Goal: Task Accomplishment & Management: Manage account settings

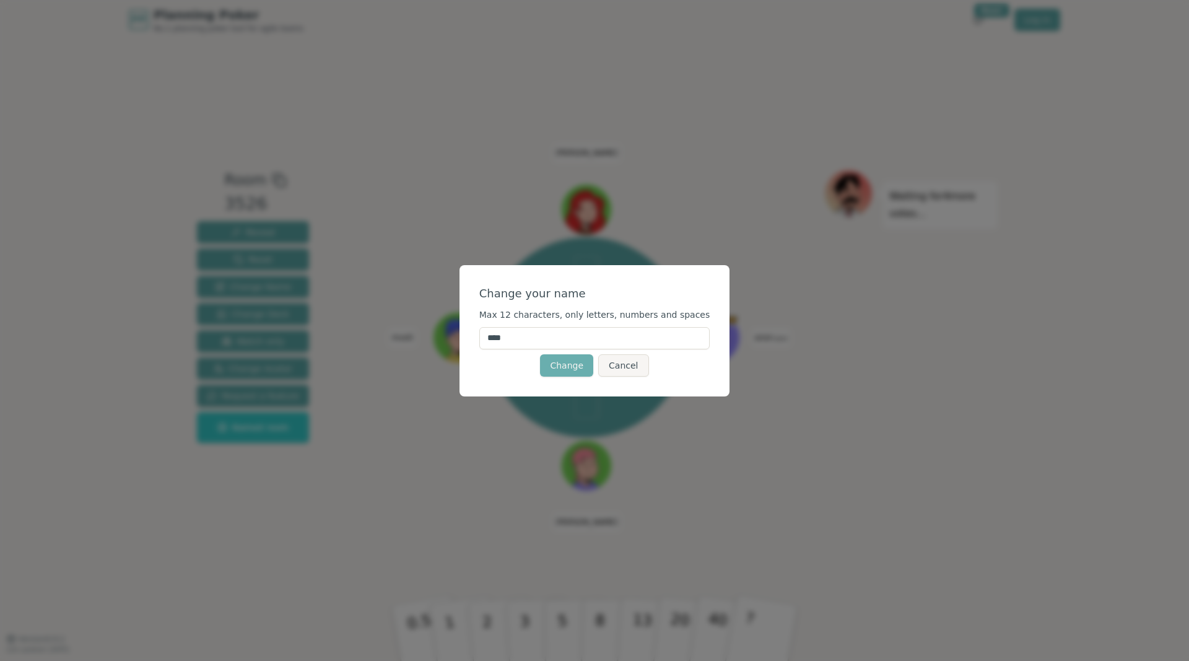
click at [570, 370] on button "Change" at bounding box center [566, 365] width 53 height 22
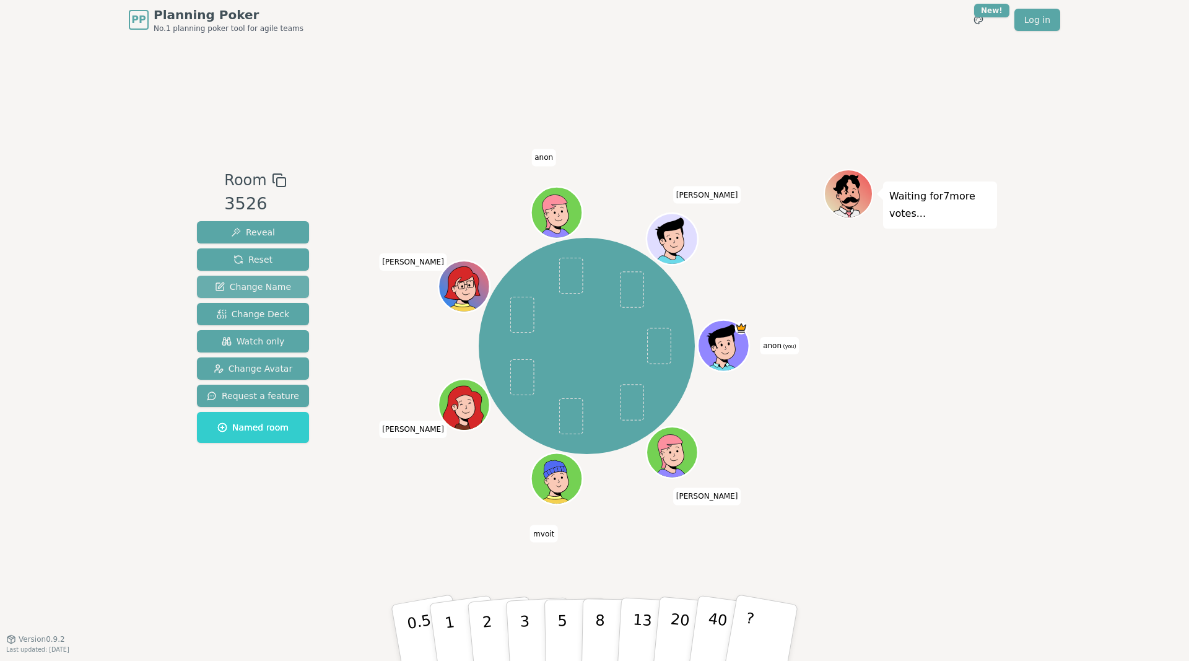
click at [259, 284] on span "Change Name" at bounding box center [253, 286] width 76 height 12
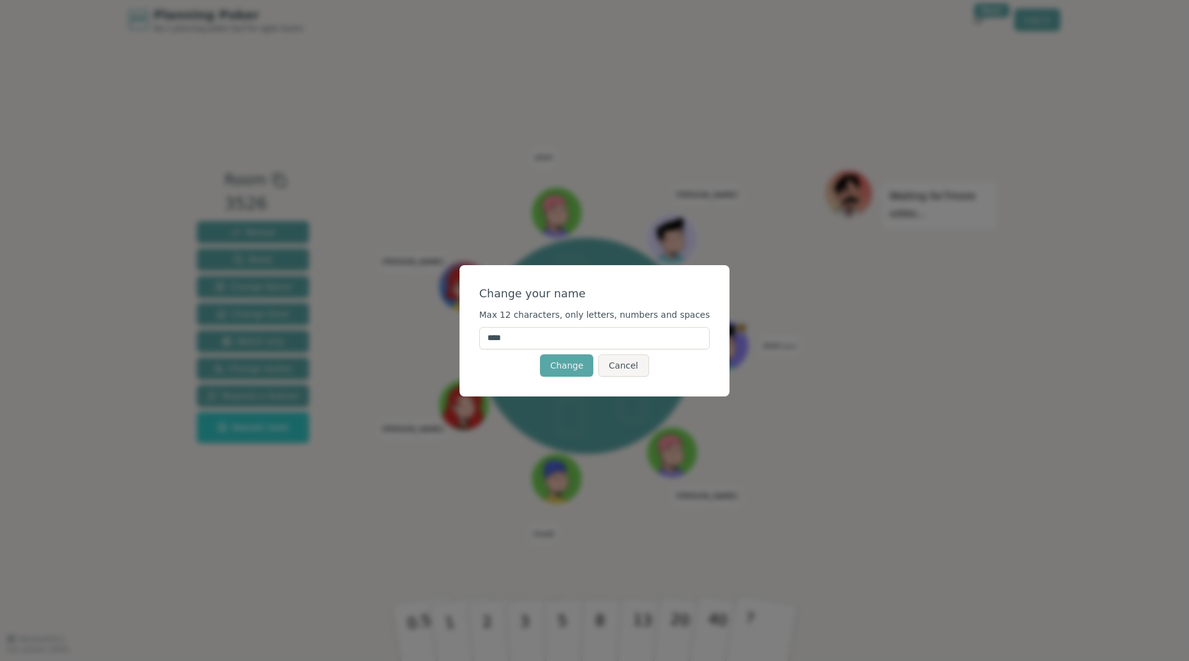
drag, startPoint x: 543, startPoint y: 342, endPoint x: 468, endPoint y: 334, distance: 75.3
click at [479, 334] on input "****" at bounding box center [594, 338] width 231 height 22
type input "********"
click at [571, 367] on button "Change" at bounding box center [566, 365] width 53 height 22
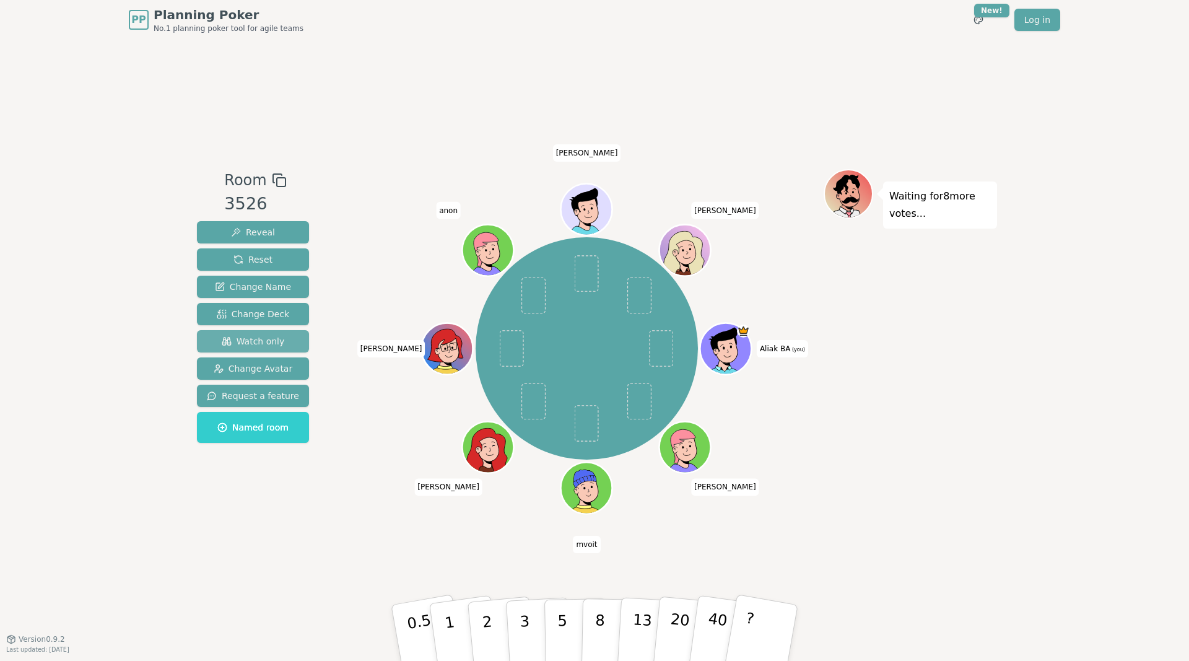
click at [251, 343] on span "Watch only" at bounding box center [253, 341] width 63 height 12
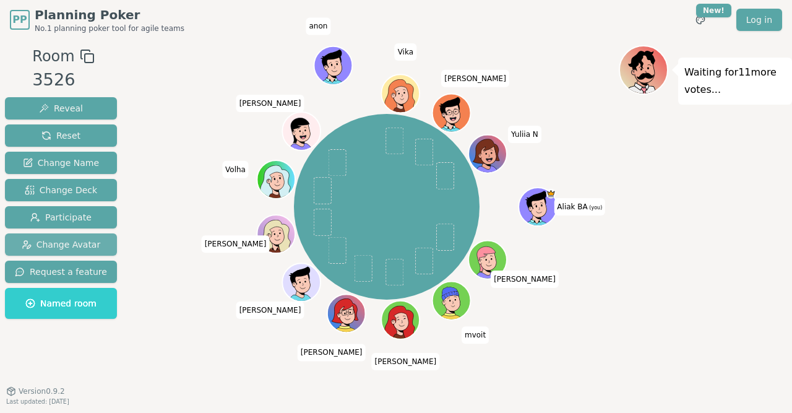
click at [64, 247] on span "Change Avatar" at bounding box center [61, 244] width 79 height 12
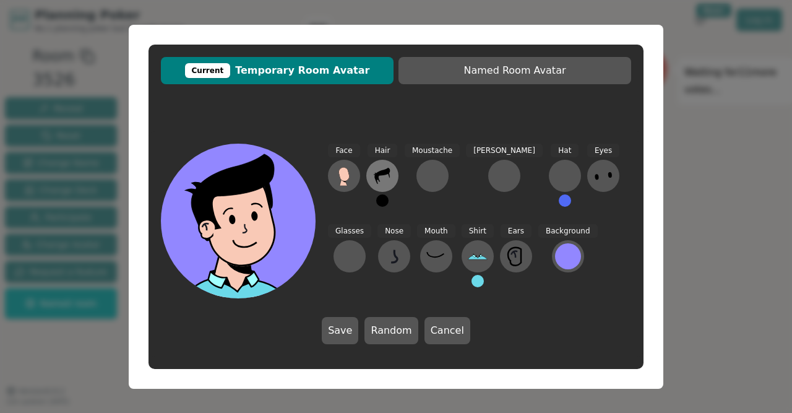
click at [387, 177] on icon at bounding box center [383, 176] width 20 height 20
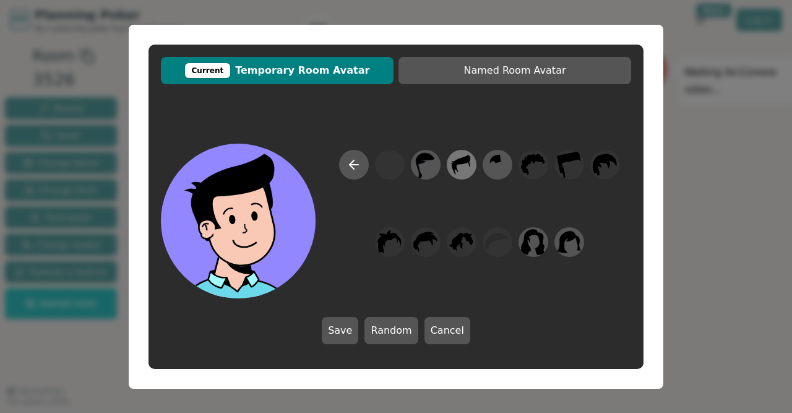
click at [466, 164] on icon at bounding box center [461, 164] width 24 height 28
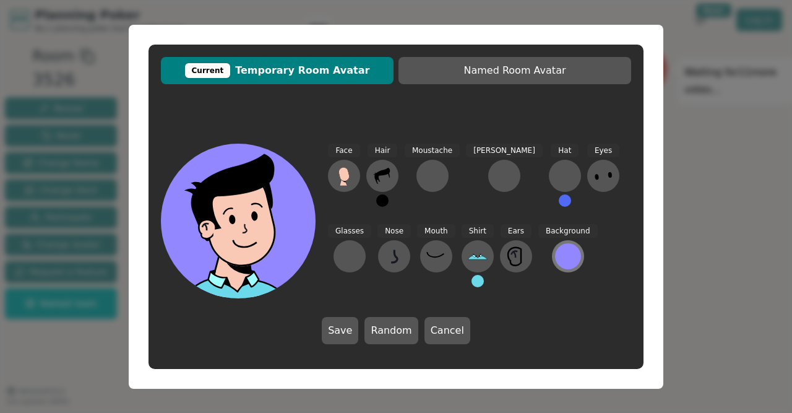
click at [555, 251] on div at bounding box center [568, 256] width 26 height 26
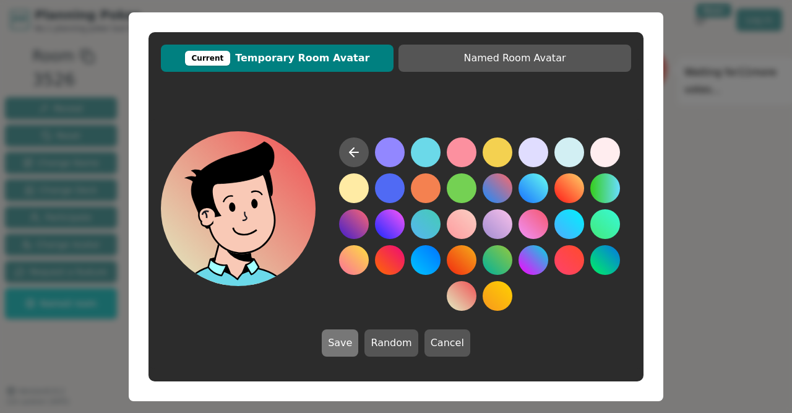
click at [339, 340] on button "Save" at bounding box center [340, 342] width 37 height 27
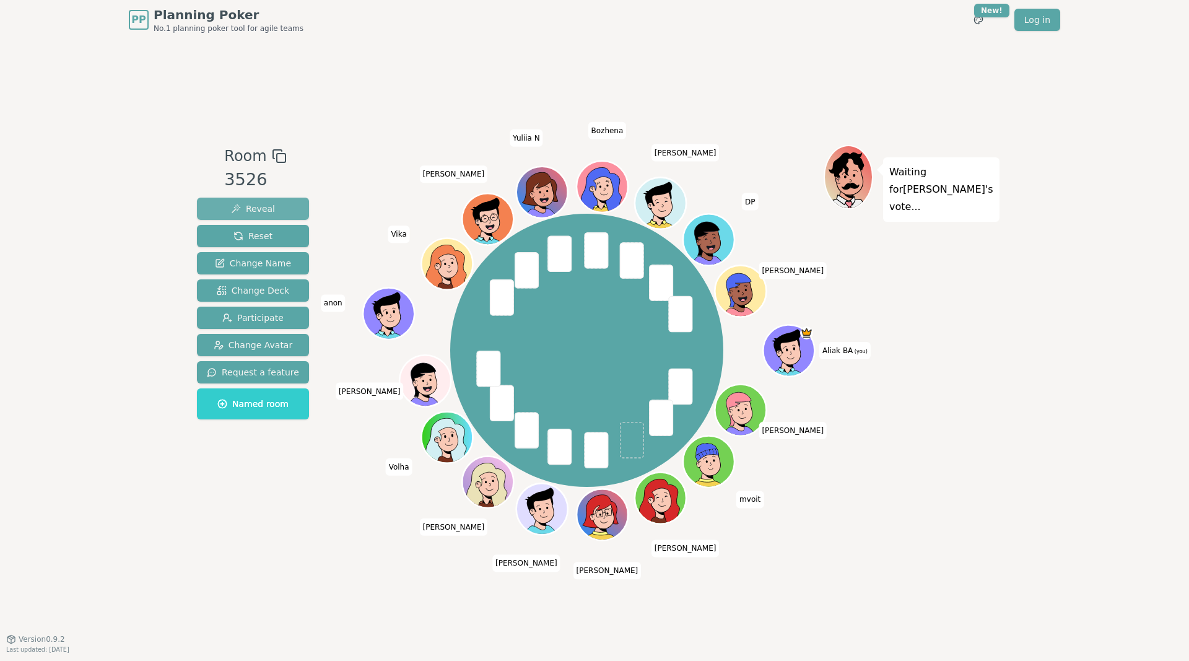
click at [255, 212] on span "Reveal" at bounding box center [253, 208] width 44 height 12
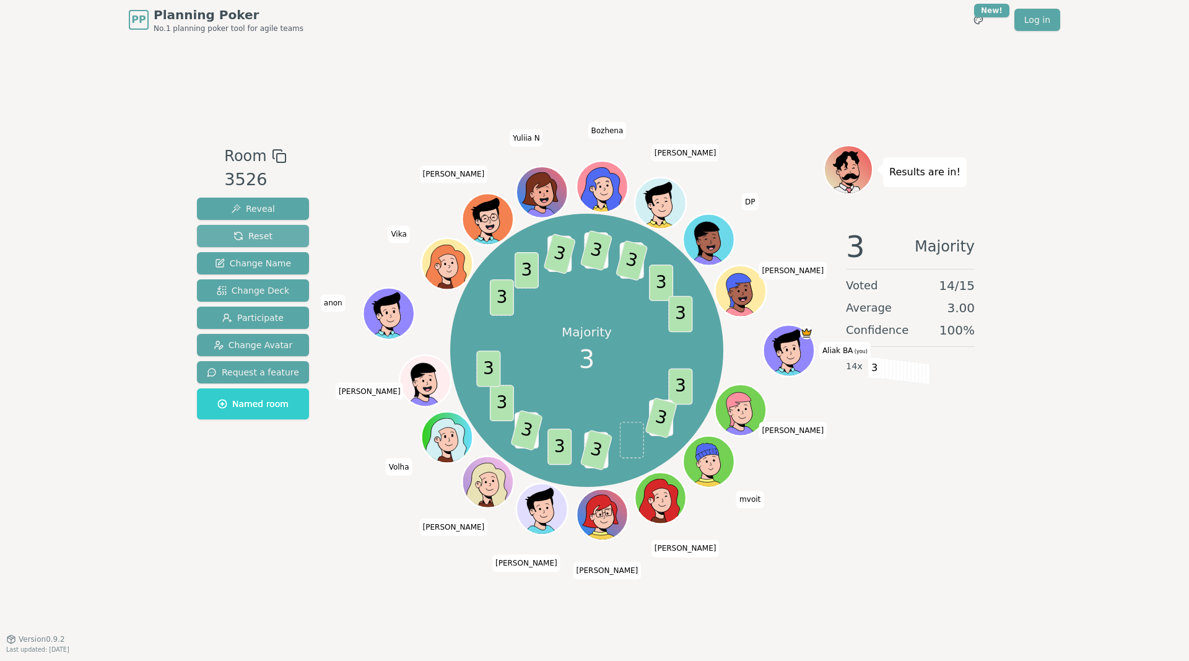
click at [266, 241] on button "Reset" at bounding box center [253, 236] width 112 height 22
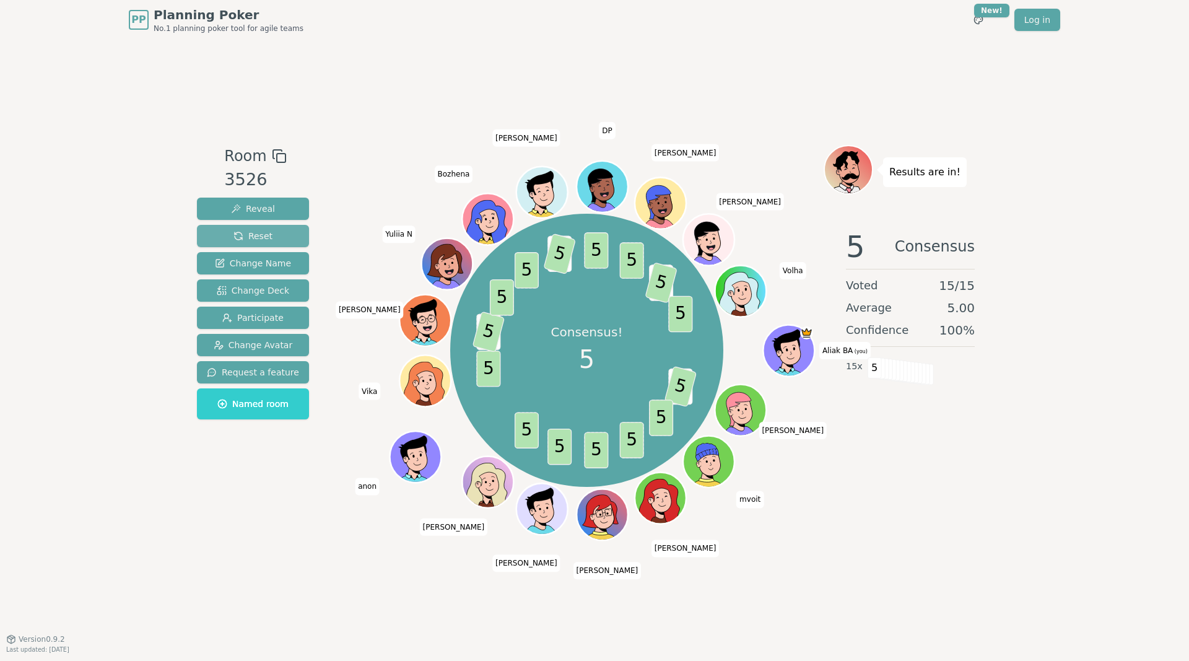
click at [260, 237] on span "Reset" at bounding box center [252, 236] width 39 height 12
click at [269, 236] on button "Reset" at bounding box center [253, 236] width 112 height 22
